Goal: Information Seeking & Learning: Understand process/instructions

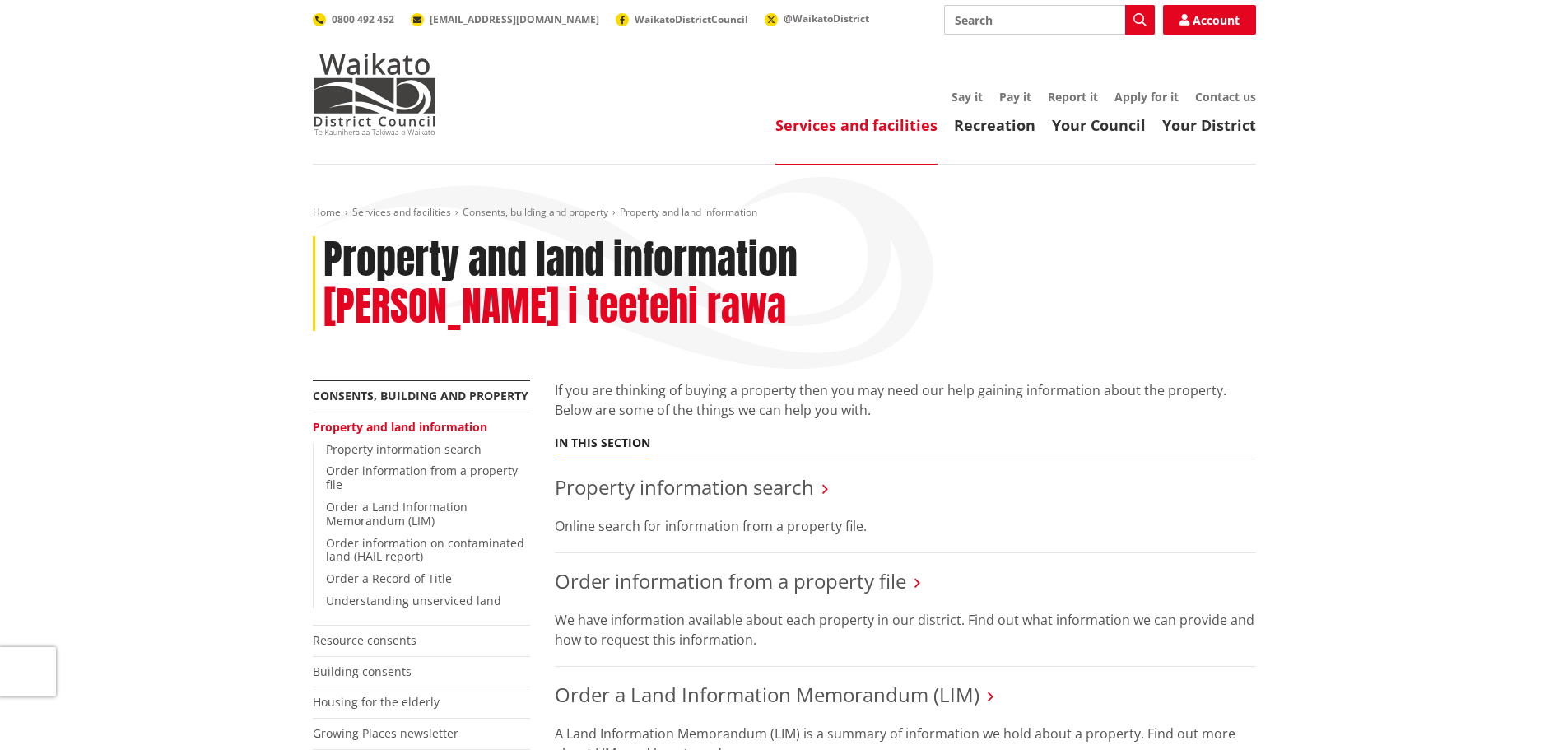
drag, startPoint x: 716, startPoint y: 474, endPoint x: 743, endPoint y: 465, distance: 28.5
click at [717, 516] on p "Online search for information from a property file." at bounding box center [905, 526] width 701 height 20
click at [783, 474] on link "Property information search" at bounding box center [685, 487] width 259 height 27
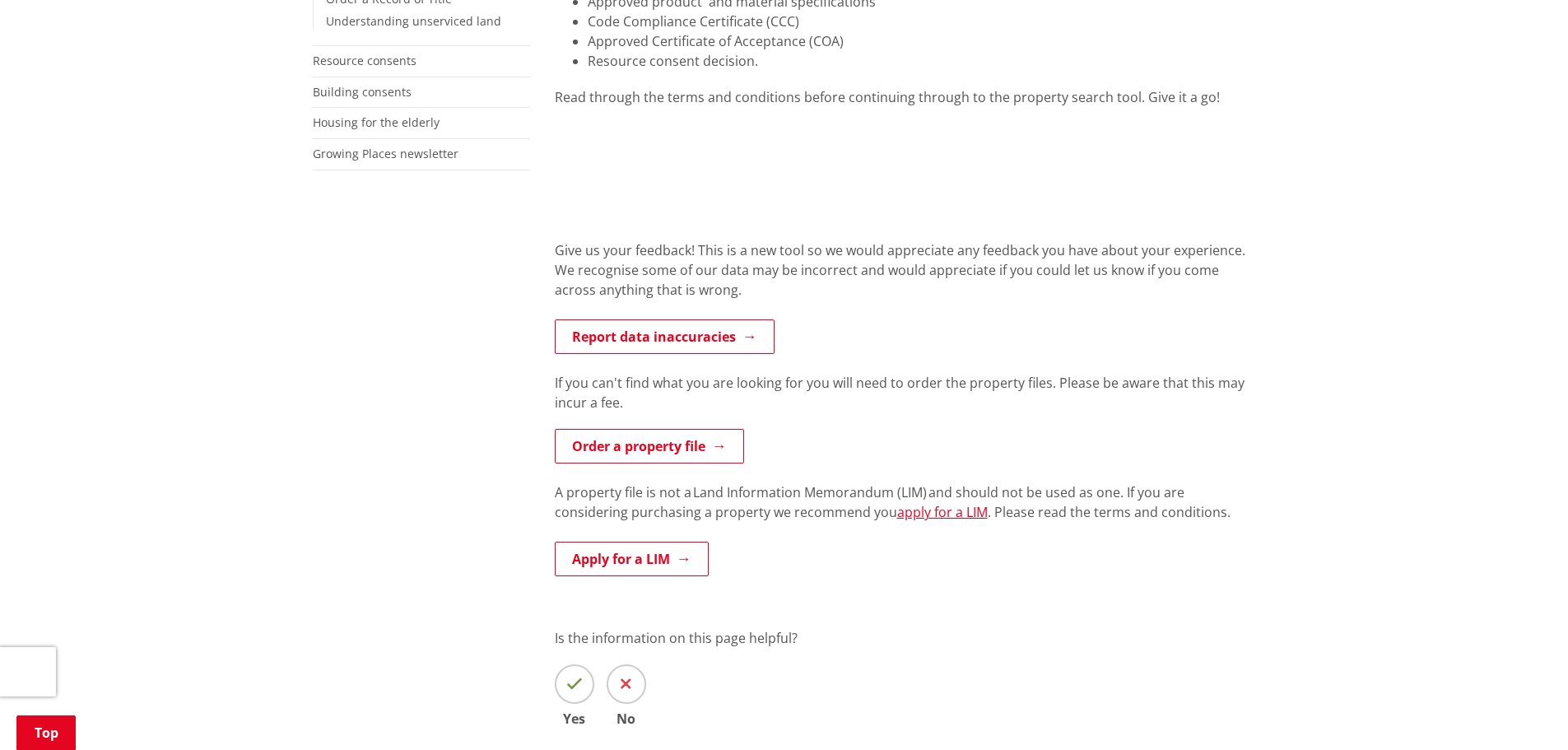
scroll to position [576, 0]
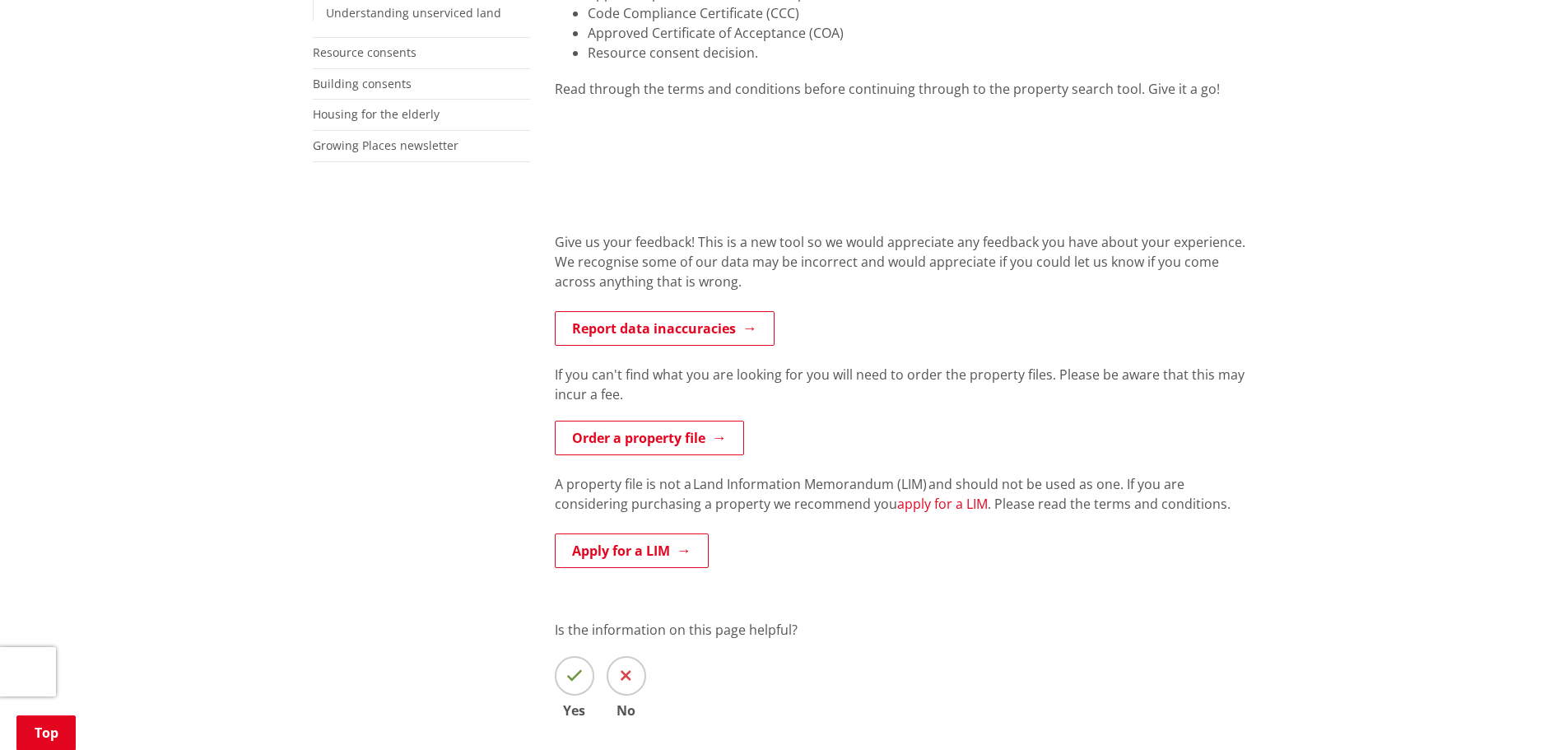
click at [897, 503] on link "apply for a LIM" at bounding box center [942, 504] width 90 height 18
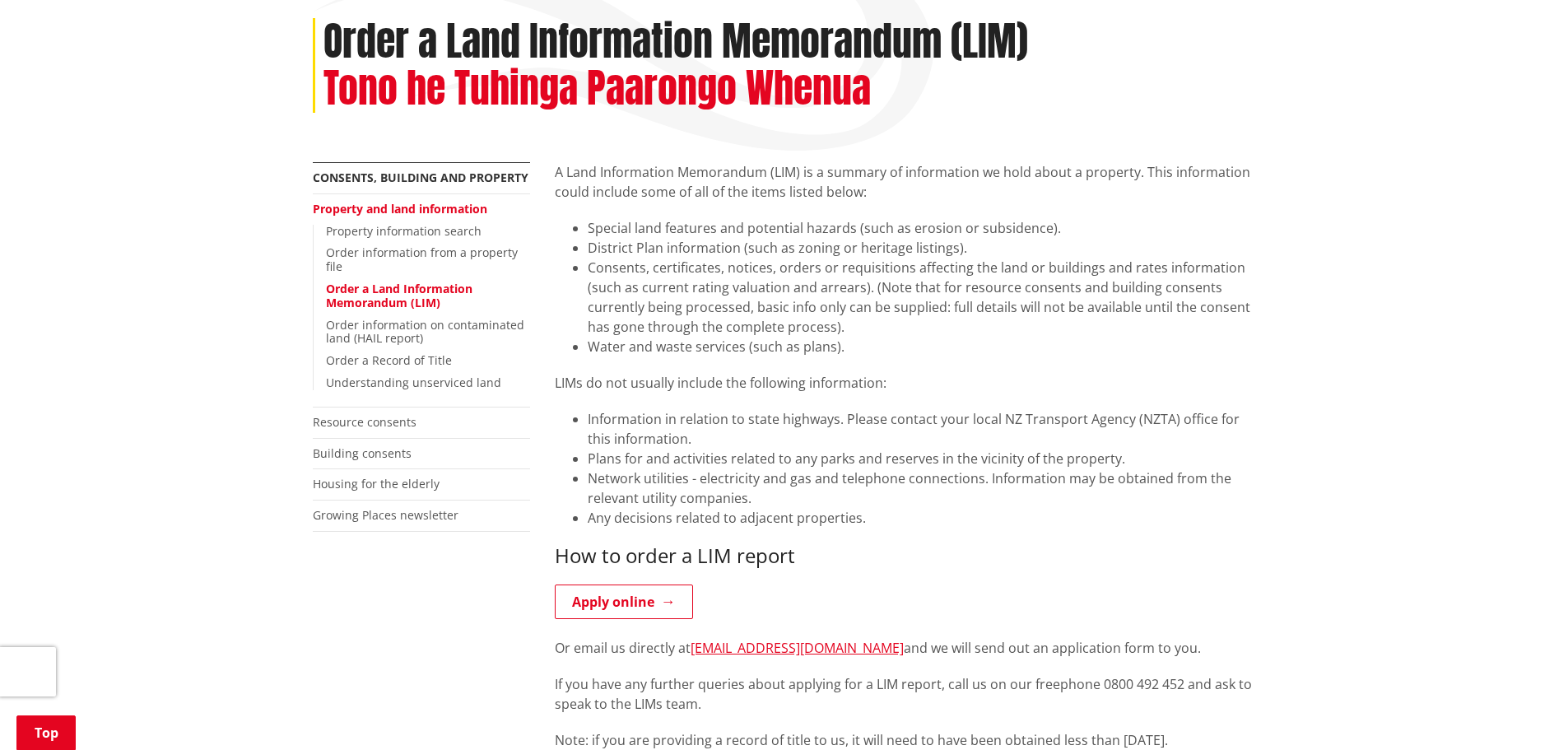
scroll to position [247, 0]
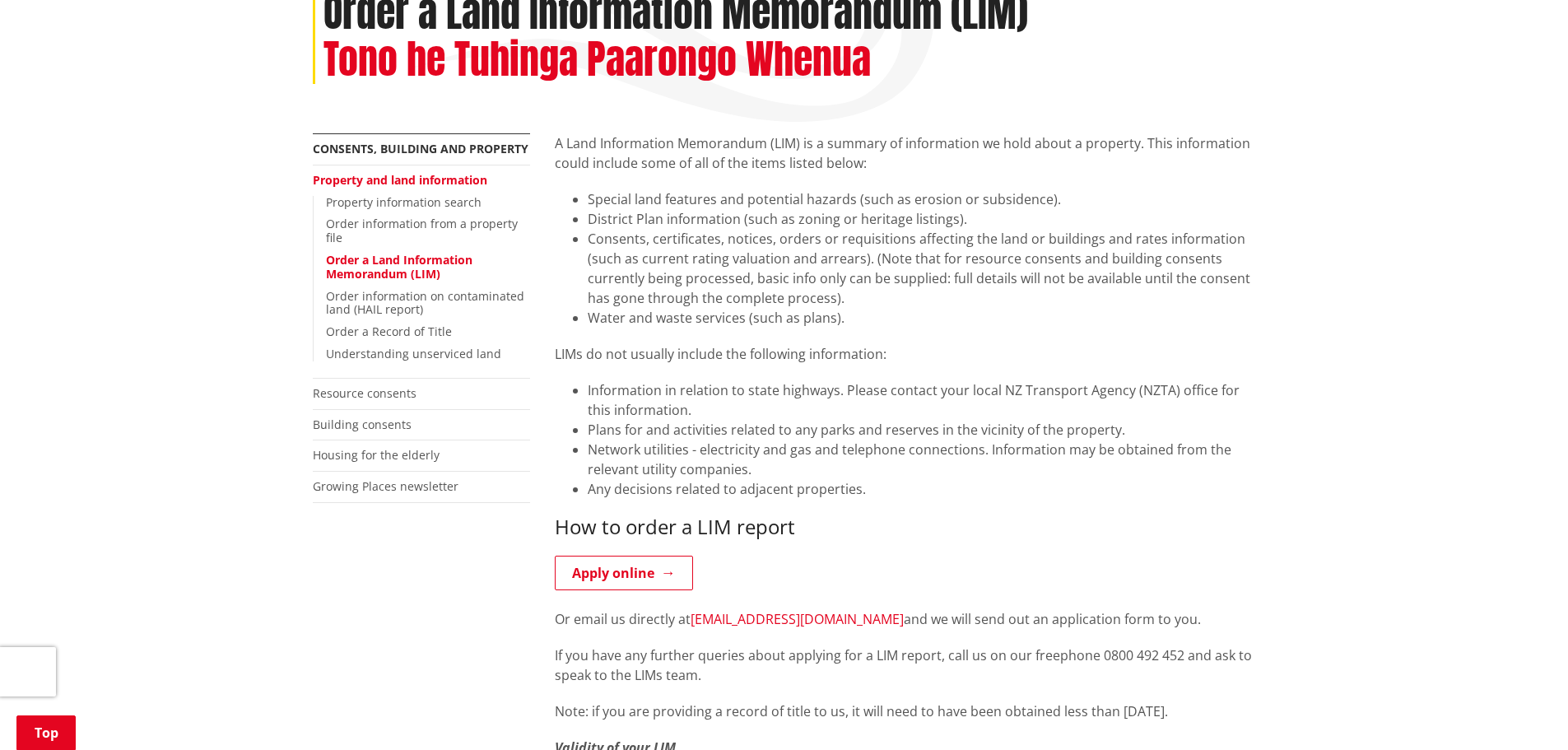
click at [766, 611] on link "lims@waidc.govt.nz" at bounding box center [798, 619] width 214 height 18
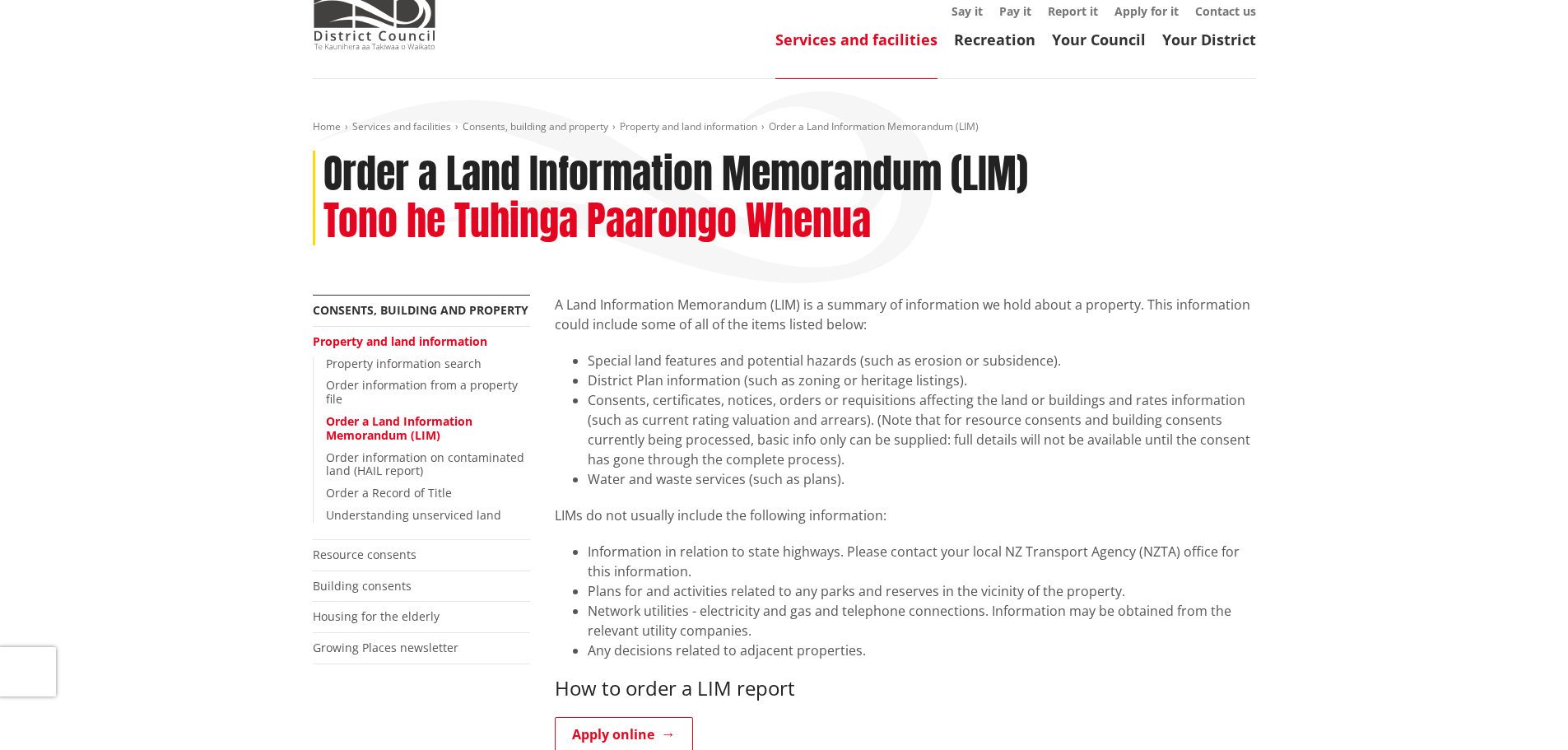
scroll to position [0, 0]
